Goal: Task Accomplishment & Management: Complete application form

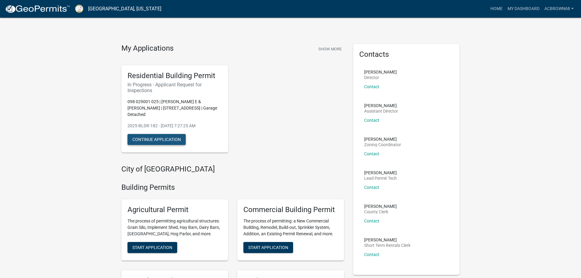
click at [169, 134] on button "Continue Application" at bounding box center [157, 139] width 58 height 11
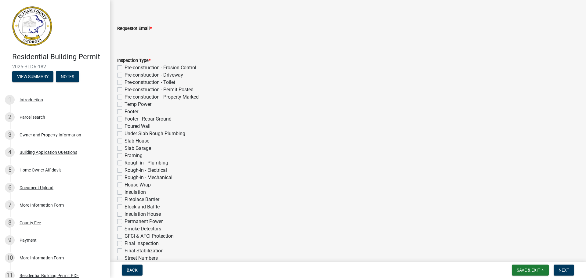
scroll to position [115, 0]
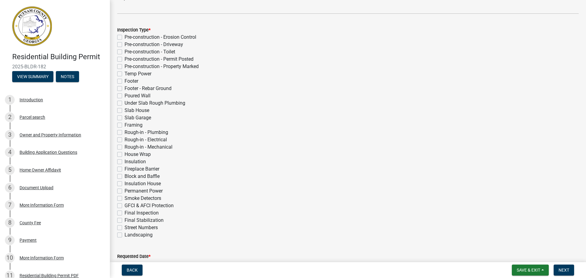
click at [124, 213] on label "Final Inspection" at bounding box center [141, 212] width 34 height 7
click at [124, 213] on input "Final Inspection" at bounding box center [126, 211] width 4 height 4
checkbox input "true"
checkbox input "false"
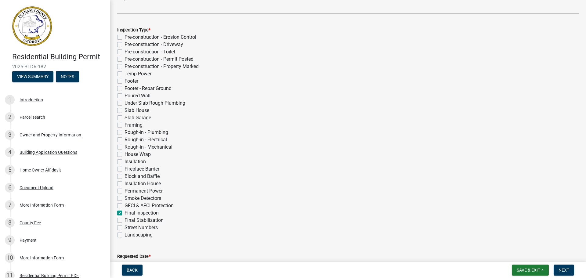
checkbox input "false"
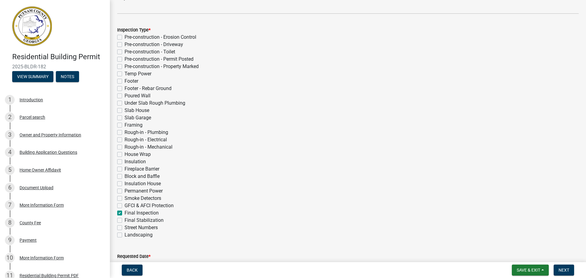
checkbox input "false"
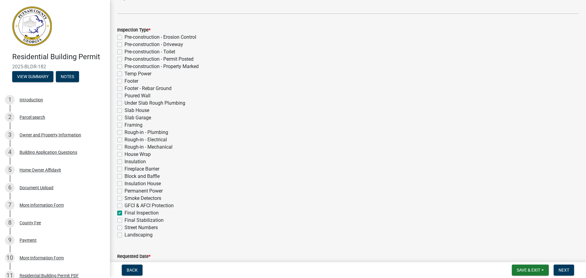
checkbox input "false"
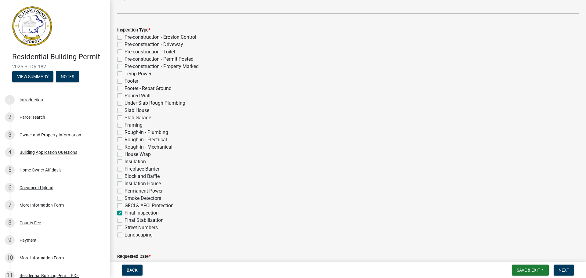
checkbox input "false"
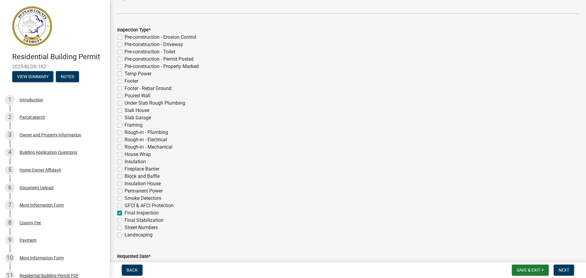
checkbox input "false"
checkbox input "true"
checkbox input "false"
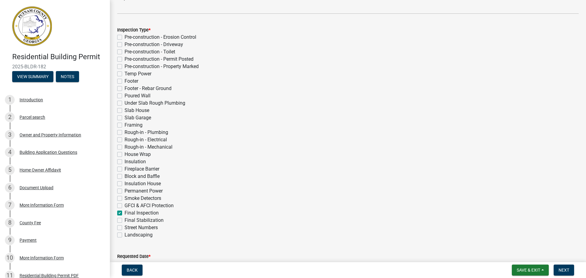
checkbox input "false"
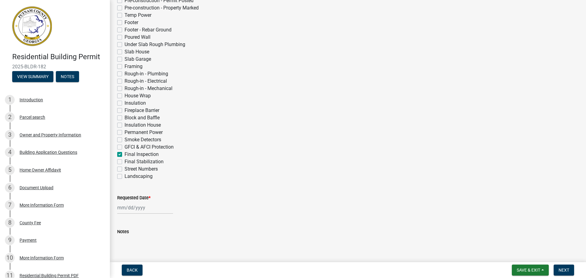
scroll to position [176, 0]
click at [148, 207] on div at bounding box center [145, 205] width 56 height 13
select select "9"
select select "2025"
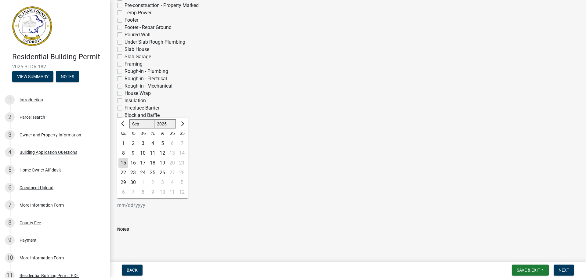
click at [124, 161] on div "15" at bounding box center [123, 163] width 10 height 10
type input "[DATE]"
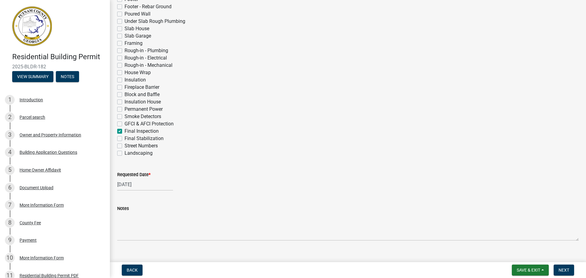
scroll to position [207, 0]
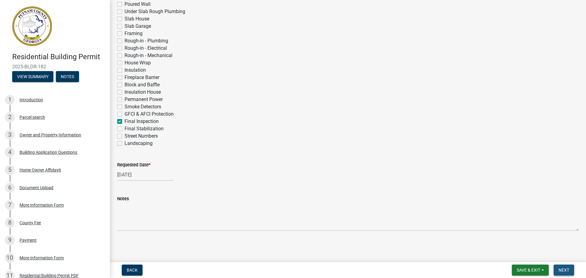
click at [561, 268] on span "Next" at bounding box center [563, 270] width 11 height 5
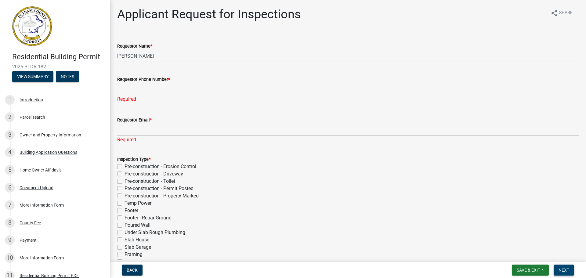
scroll to position [0, 0]
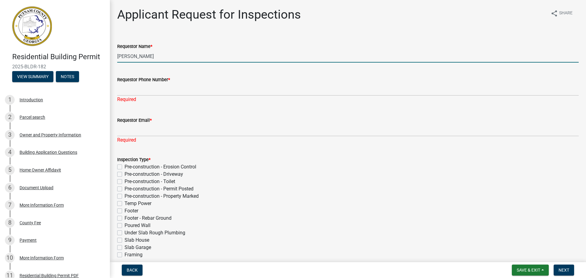
drag, startPoint x: 157, startPoint y: 55, endPoint x: 82, endPoint y: 53, distance: 74.8
click at [82, 53] on div "Residential Building Permit 2025-BLDR-182 View Summary Notes 1 Introduction 2 P…" at bounding box center [293, 139] width 586 height 278
type input "[PERSON_NAME]"
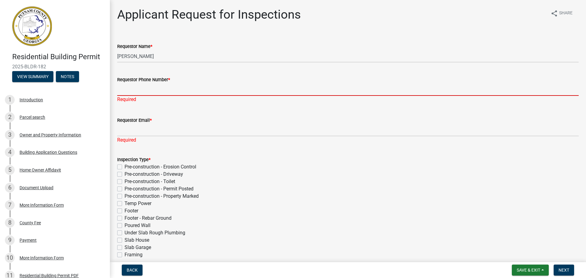
click at [128, 87] on input "Requestor Phone Number *" at bounding box center [347, 89] width 461 height 13
type input "[PHONE_NUMBER]"
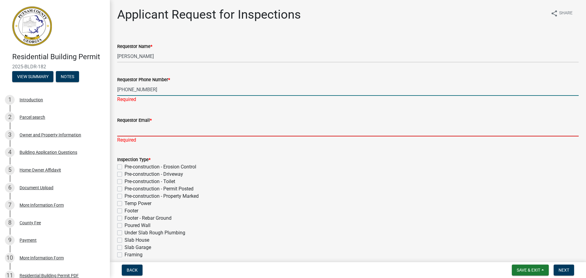
click at [145, 132] on div "Requestor Email * Required" at bounding box center [347, 126] width 461 height 36
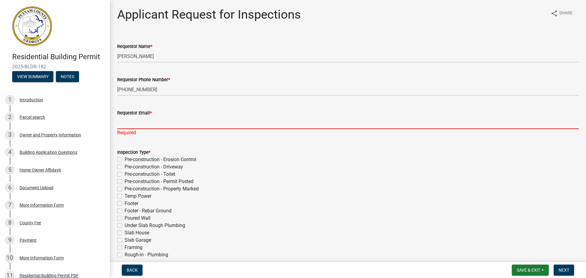
type input "[EMAIL_ADDRESS][DOMAIN_NAME]"
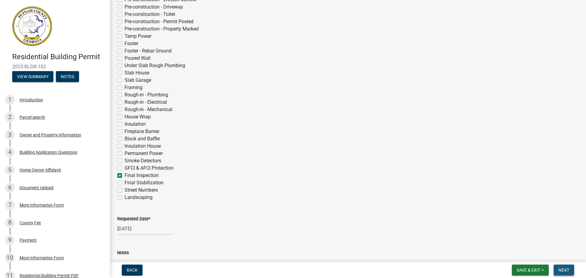
scroll to position [145, 0]
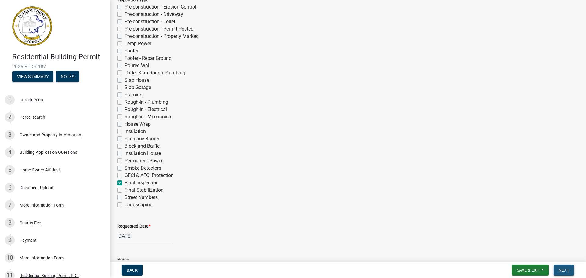
click at [563, 272] on span "Next" at bounding box center [563, 270] width 11 height 5
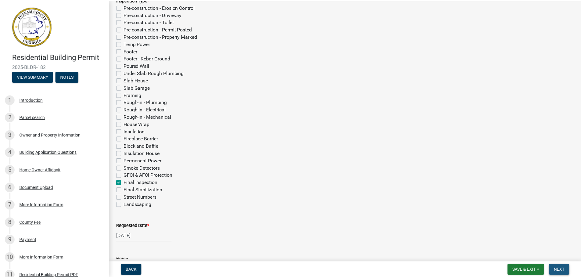
scroll to position [0, 0]
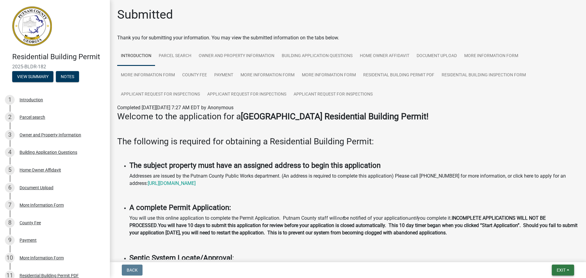
click at [555, 271] on button "Exit" at bounding box center [563, 270] width 22 height 11
click at [536, 251] on button "Save & Exit" at bounding box center [549, 254] width 49 height 15
